Goal: Check status: Check status

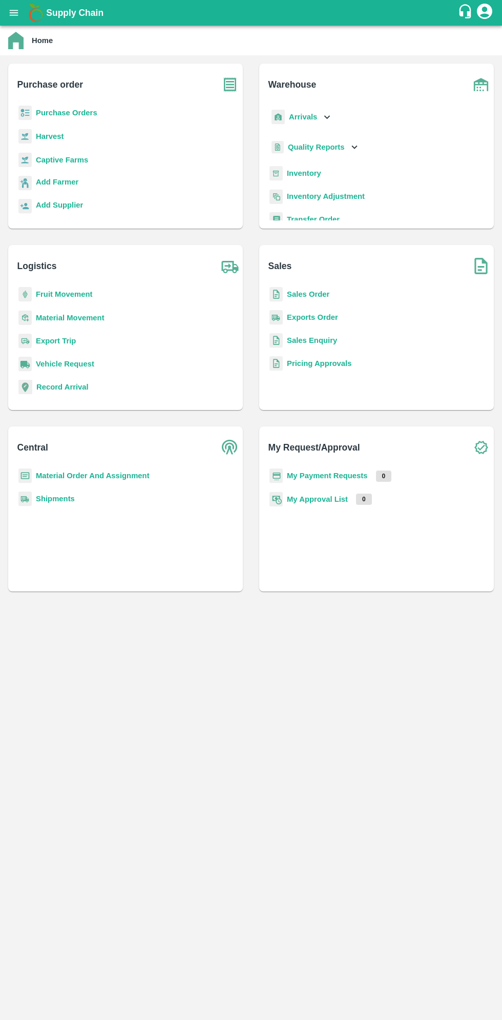
click at [14, 13] on icon "open drawer" at bounding box center [14, 13] width 9 height 6
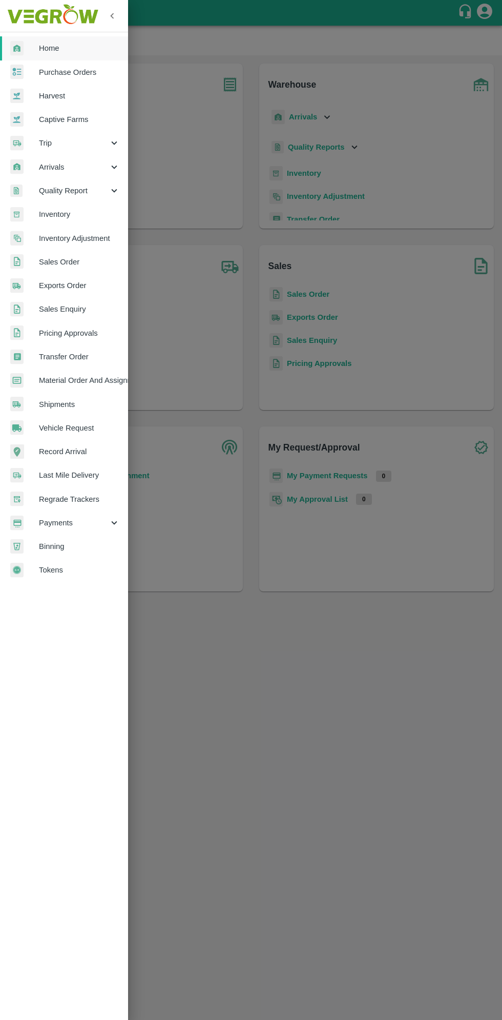
click at [54, 167] on span "Arrivals" at bounding box center [74, 166] width 70 height 11
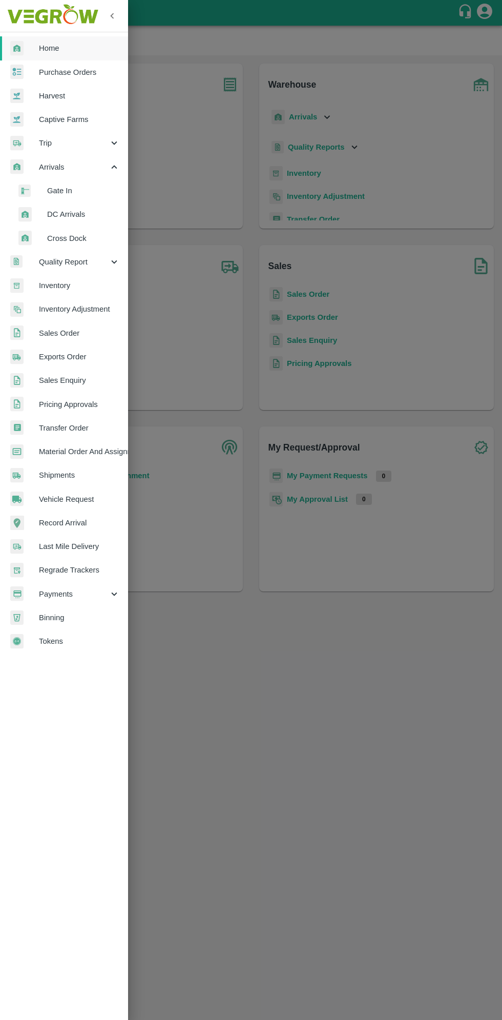
click at [59, 219] on span "DC Arrivals" at bounding box center [83, 214] width 73 height 11
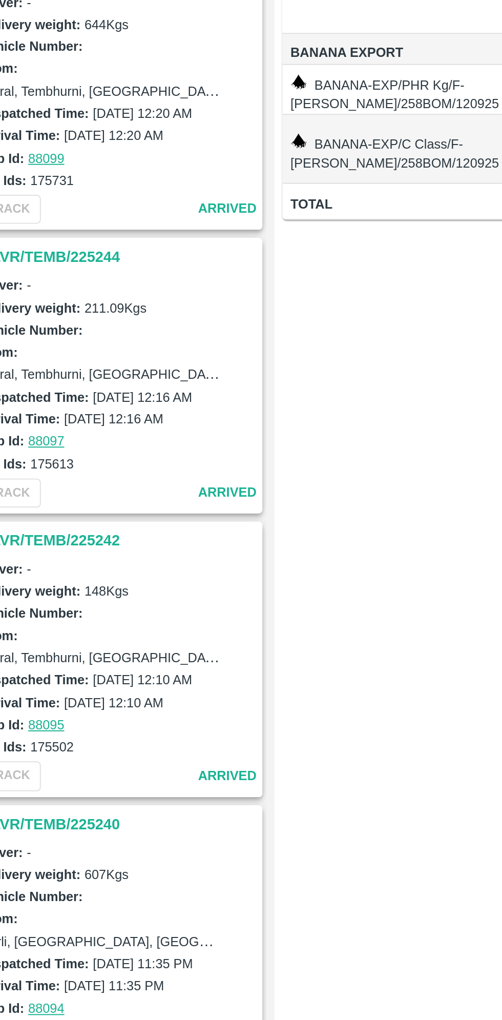
scroll to position [2789, 0]
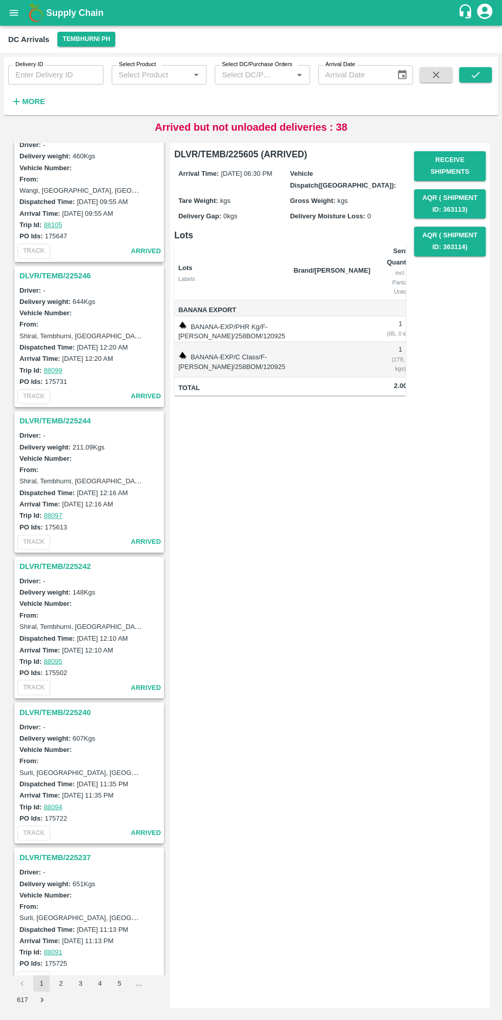
click at [57, 75] on input "Delivery ID" at bounding box center [55, 74] width 95 height 19
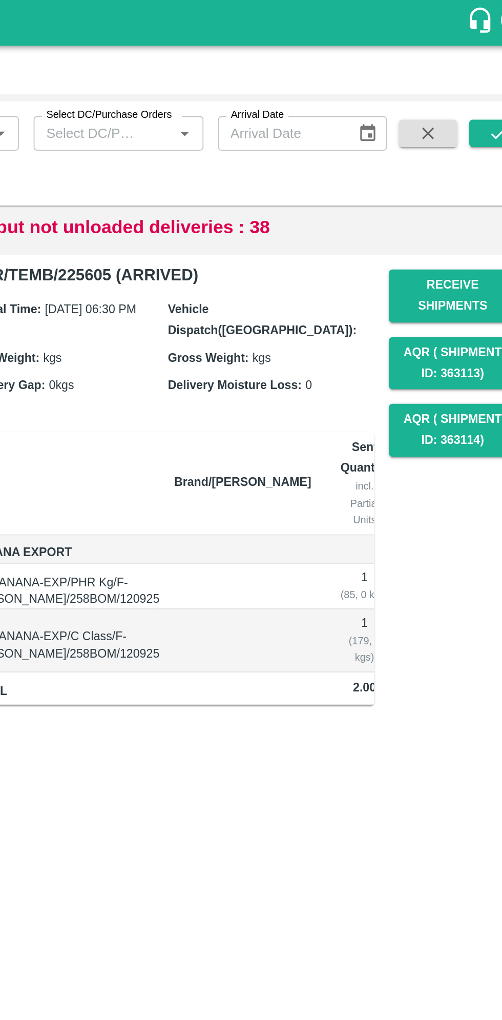
scroll to position [0, 0]
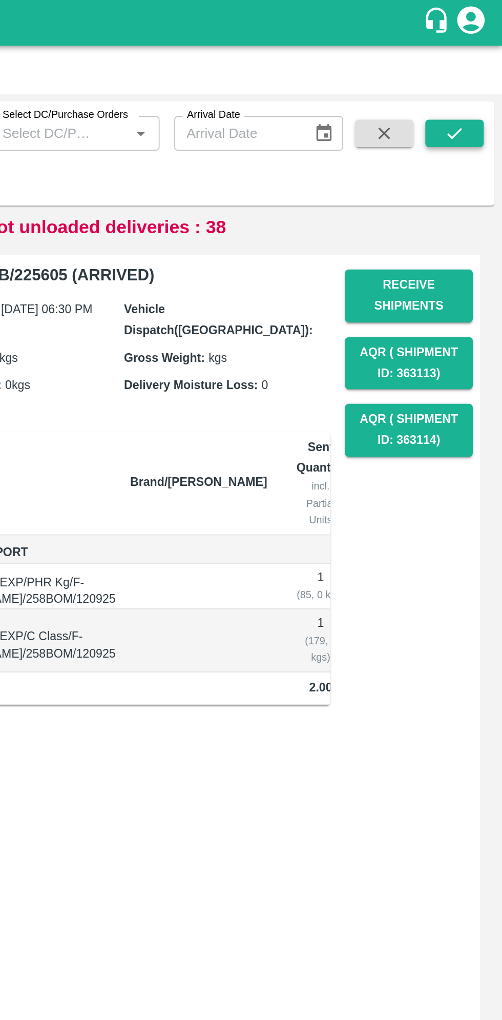
click at [485, 77] on button "submit" at bounding box center [475, 74] width 33 height 15
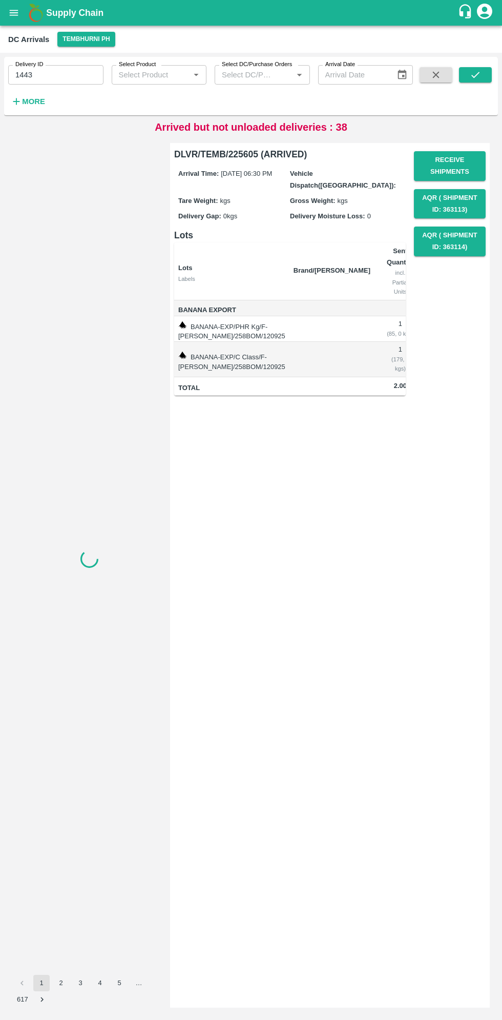
click at [53, 75] on input "1443" at bounding box center [55, 74] width 95 height 19
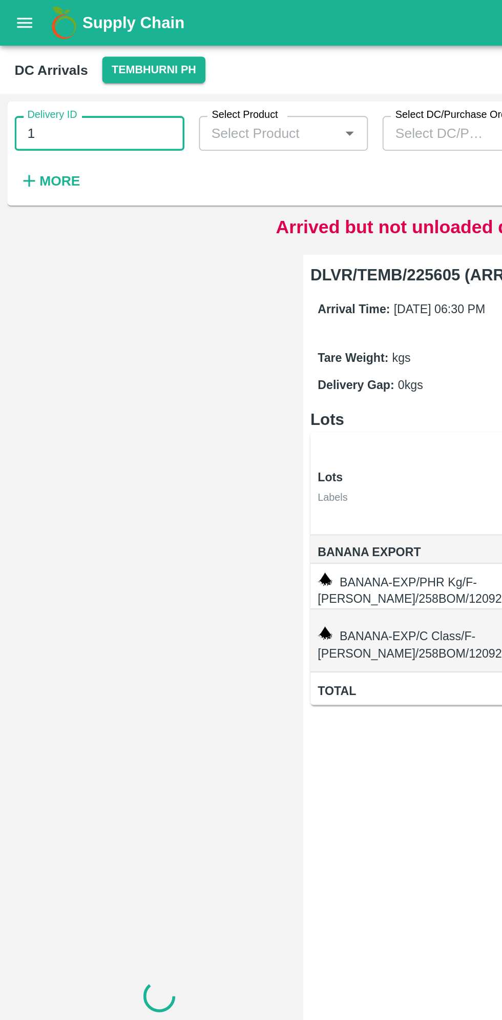
type input "1"
